Goal: Check status: Check status

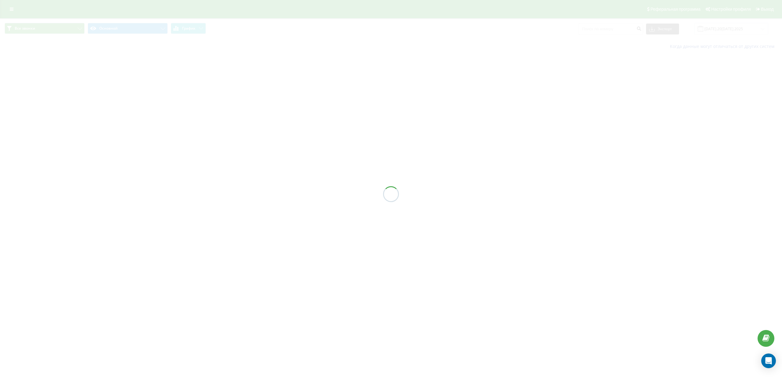
click at [722, 31] on div "Все звонки Основной График Экспорт .csv .xls .xls[DATE]25 [DATE]25 Когда данные…" at bounding box center [391, 36] width 782 height 36
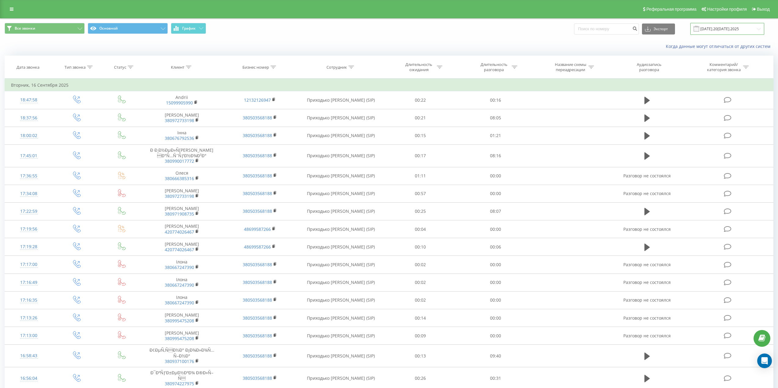
click at [722, 31] on input "[DATE].20[DATE].2025" at bounding box center [727, 29] width 74 height 12
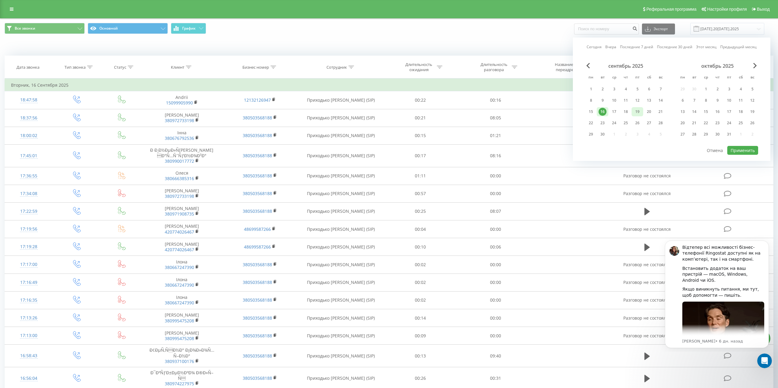
click at [634, 113] on div "19" at bounding box center [637, 112] width 8 height 8
click at [744, 153] on button "Применить" at bounding box center [742, 150] width 31 height 9
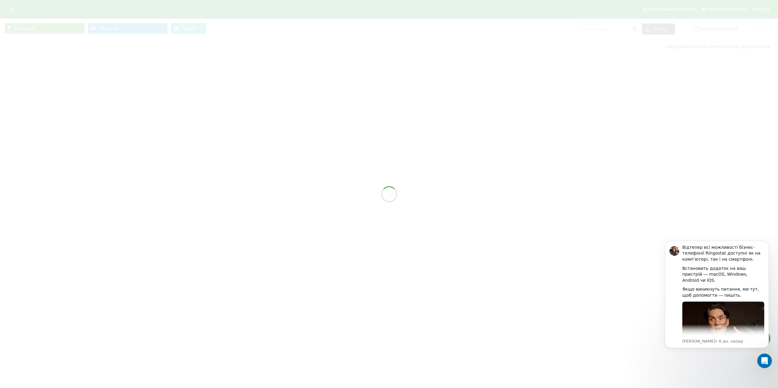
type input "[DATE]025 [DATE]025"
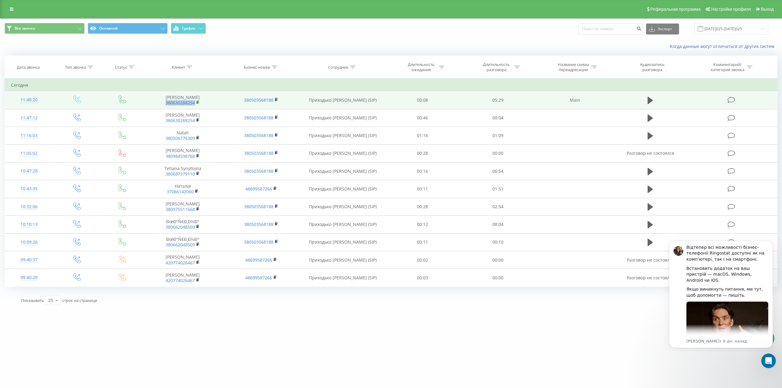
drag, startPoint x: 179, startPoint y: 105, endPoint x: 197, endPoint y: 104, distance: 17.1
click at [197, 104] on span "380630288254" at bounding box center [183, 103] width 66 height 6
copy link "380630288254"
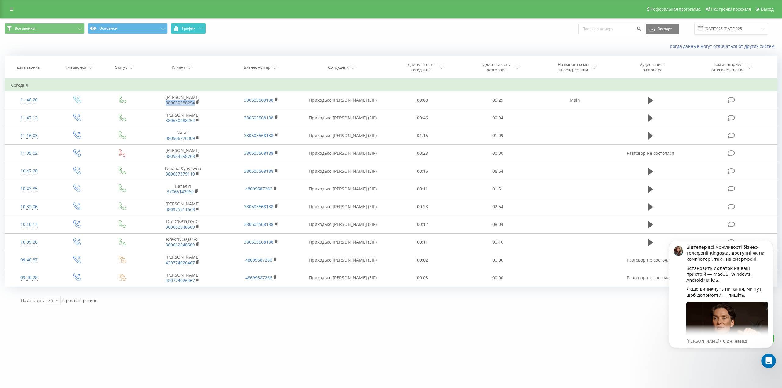
click at [185, 26] on span "График" at bounding box center [188, 28] width 13 height 4
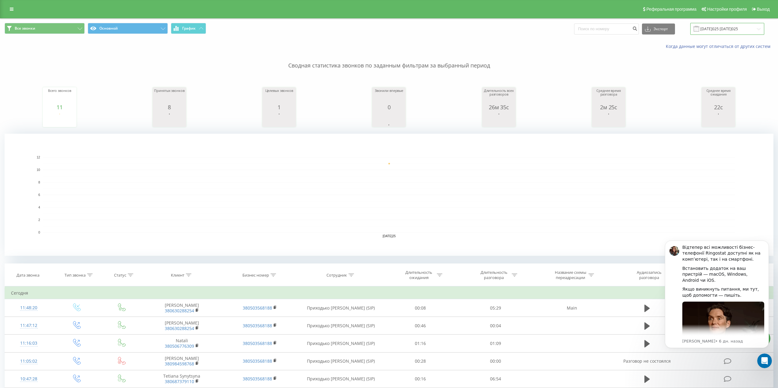
click at [727, 24] on input "[DATE]025 [DATE]025" at bounding box center [727, 29] width 74 height 12
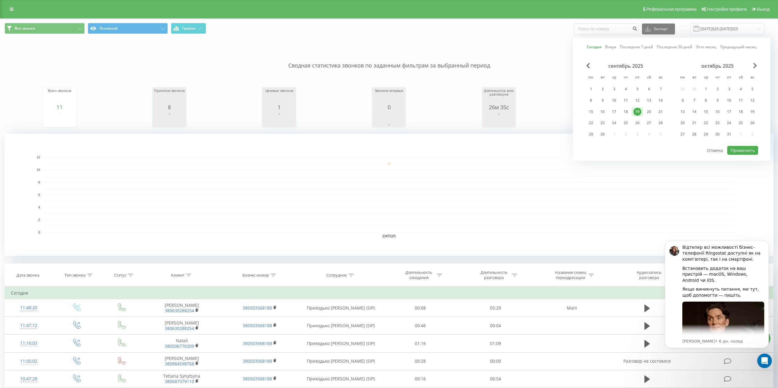
click at [636, 111] on div "19" at bounding box center [637, 112] width 8 height 8
click at [741, 152] on button "Применить" at bounding box center [742, 150] width 31 height 9
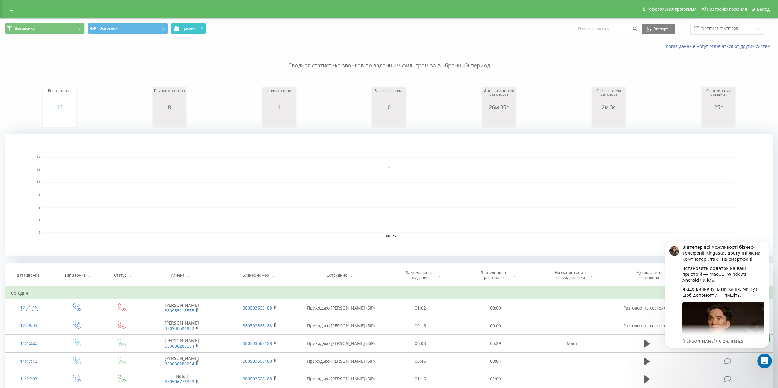
click at [185, 26] on span "График" at bounding box center [188, 28] width 13 height 4
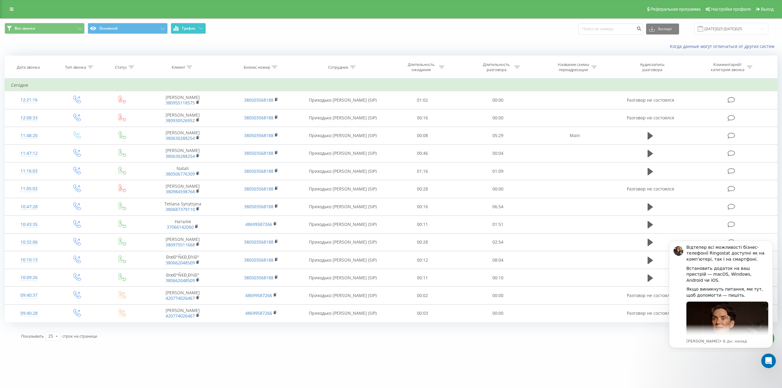
click at [186, 27] on span "График" at bounding box center [188, 28] width 13 height 4
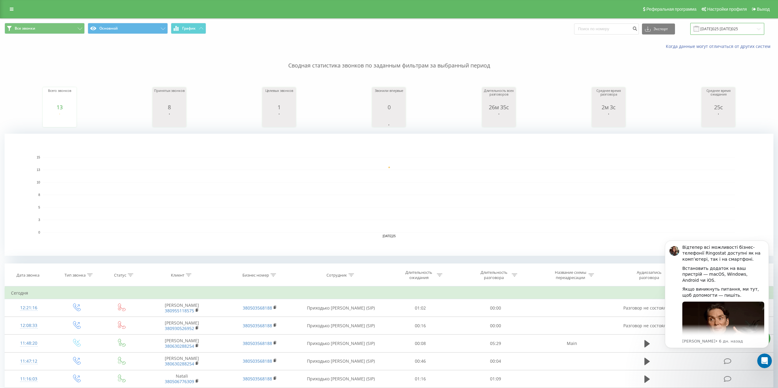
click at [711, 31] on input "[DATE]025 [DATE]025" at bounding box center [727, 29] width 74 height 12
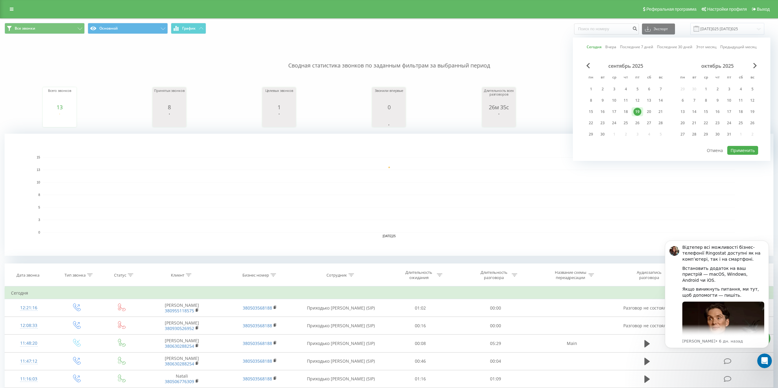
click at [638, 111] on div "19" at bounding box center [637, 112] width 8 height 8
click at [743, 147] on button "Применить" at bounding box center [742, 150] width 31 height 9
